Goal: Information Seeking & Learning: Learn about a topic

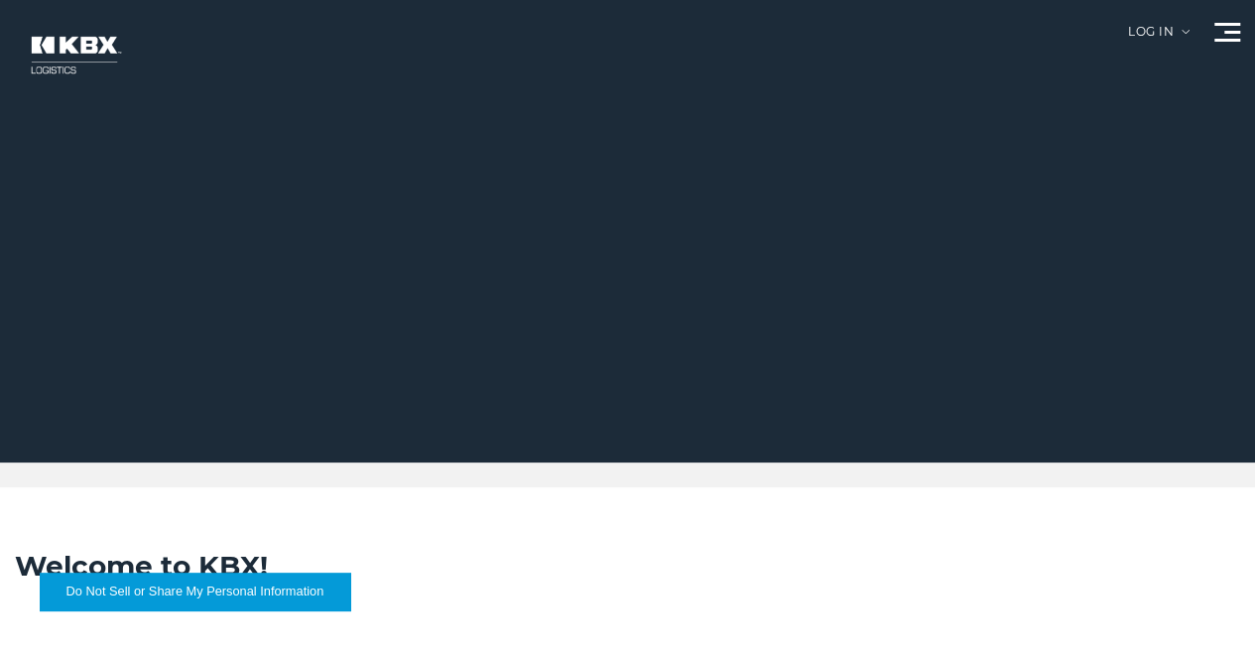
click at [0, 0] on link "Technology" at bounding box center [0, 0] width 0 height 0
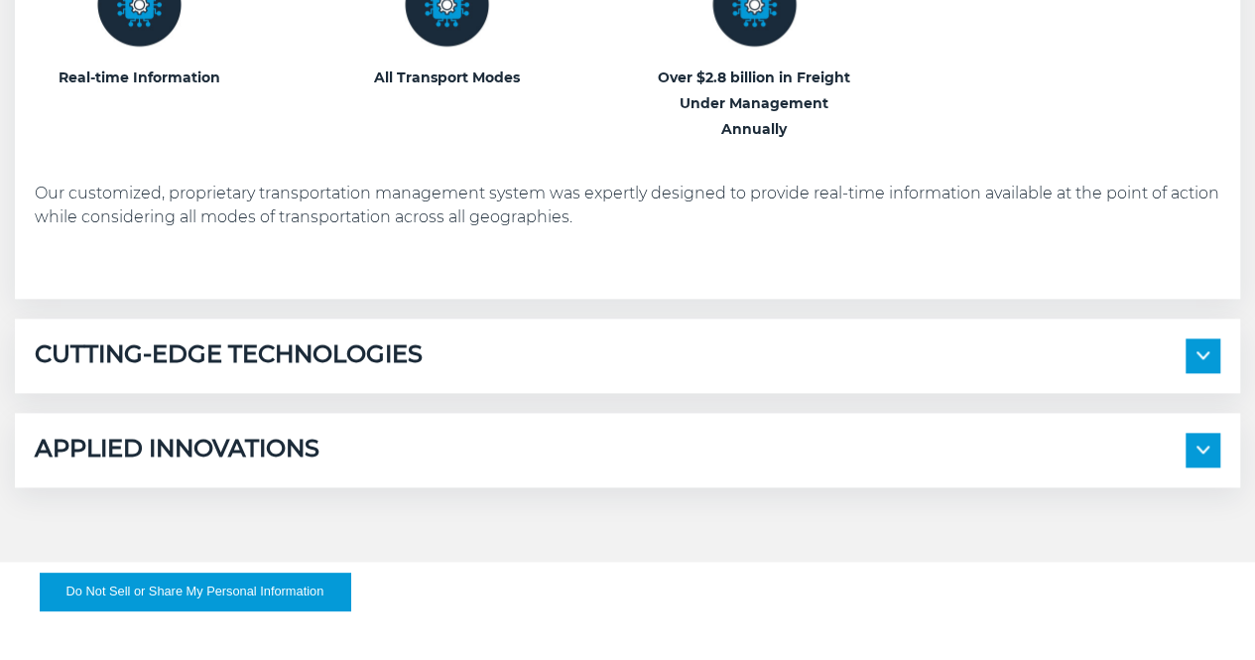
scroll to position [1091, 0]
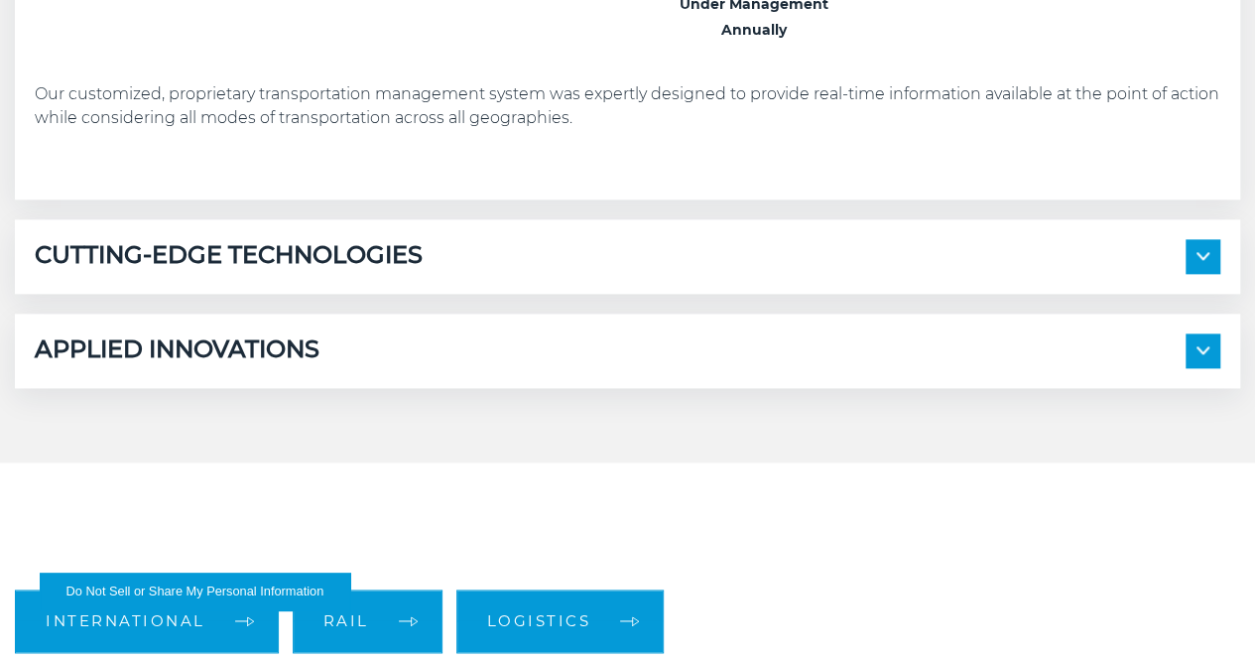
click at [423, 274] on h5 "CUTTING-EDGE TECHNOLOGIES" at bounding box center [229, 256] width 388 height 35
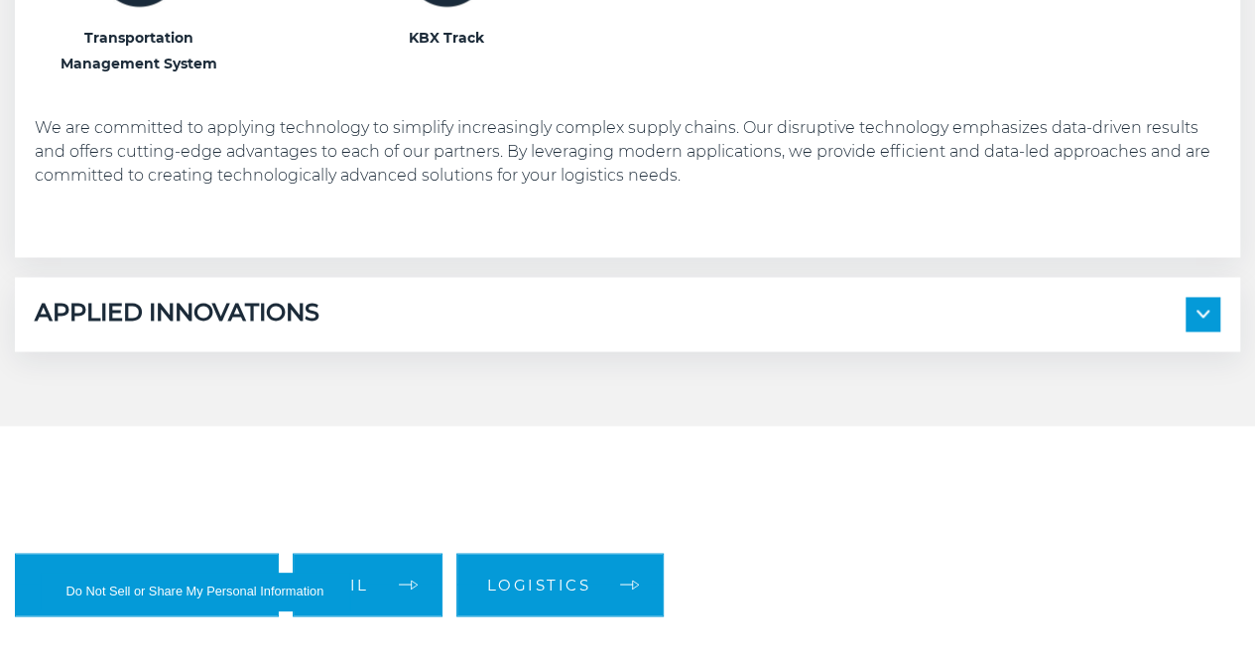
scroll to position [1588, 0]
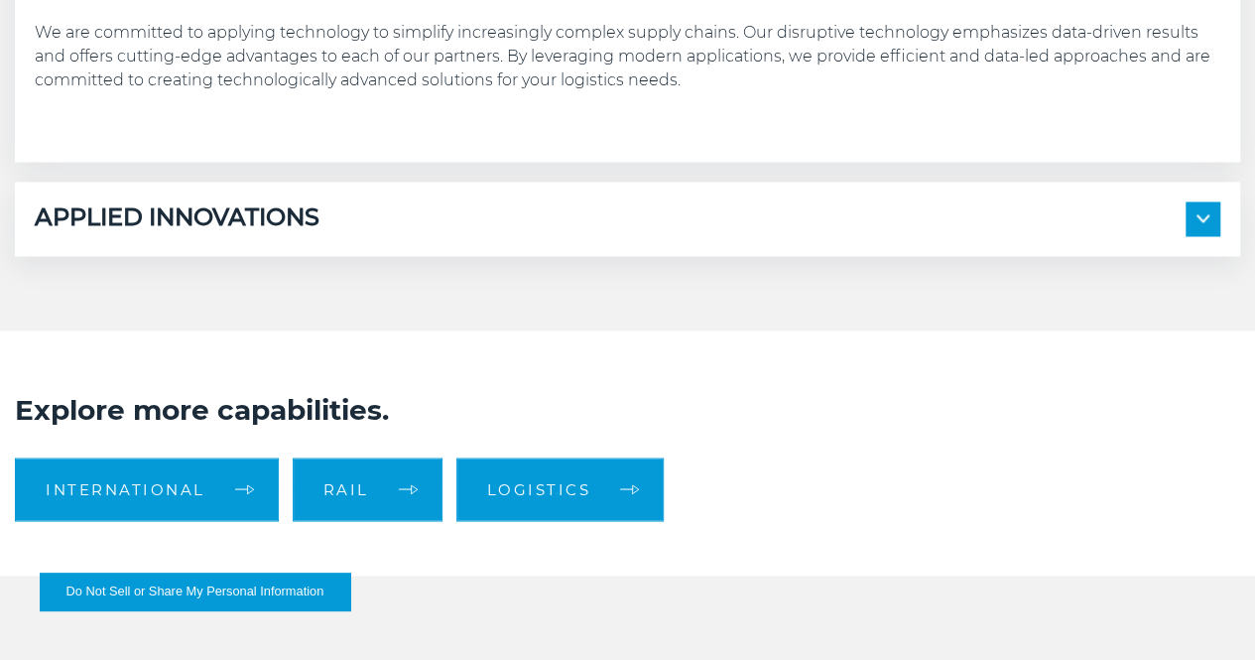
click at [452, 236] on div "APPLIED INNOVATIONS" at bounding box center [628, 218] width 1186 height 35
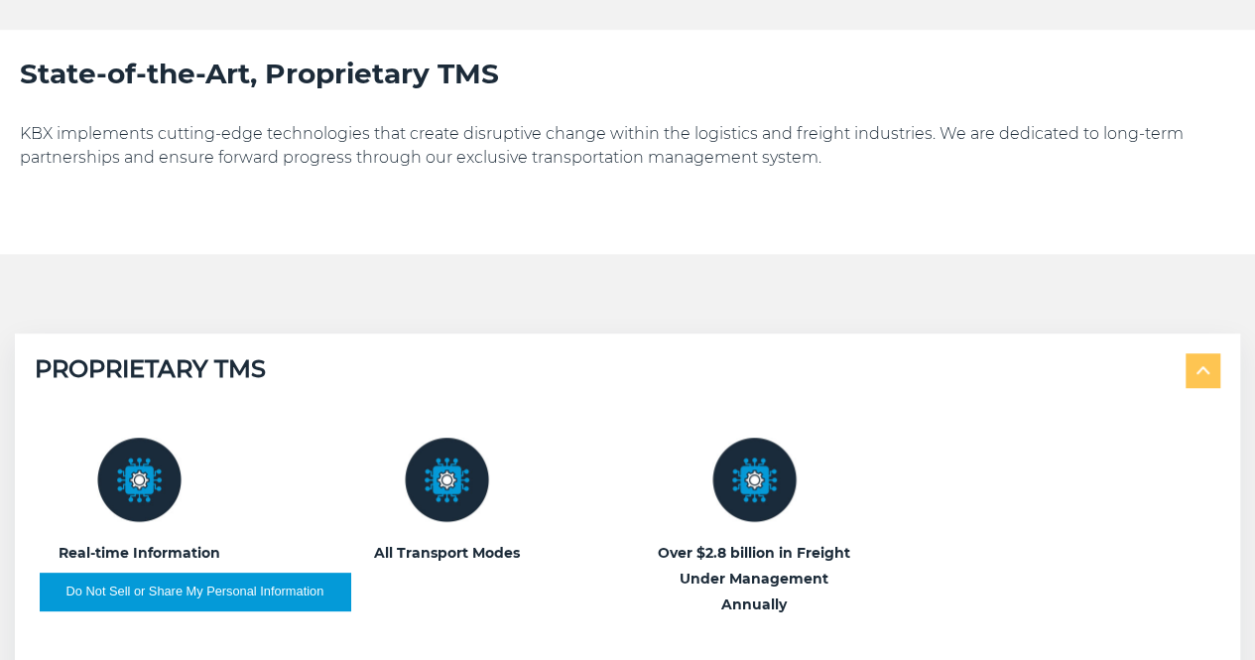
scroll to position [99, 0]
